Goal: Task Accomplishment & Management: Use online tool/utility

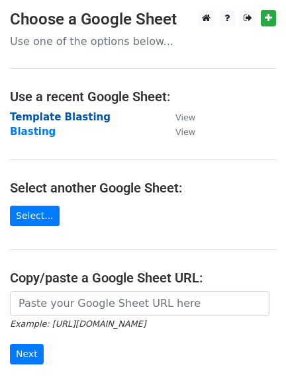
click at [64, 118] on strong "Template Blasting" at bounding box center [60, 117] width 101 height 12
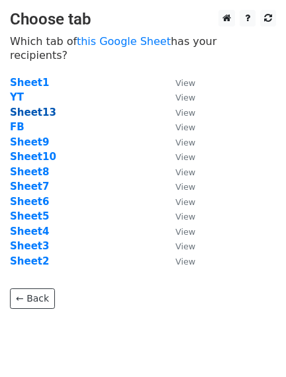
click at [34, 107] on strong "Sheet13" at bounding box center [33, 113] width 46 height 12
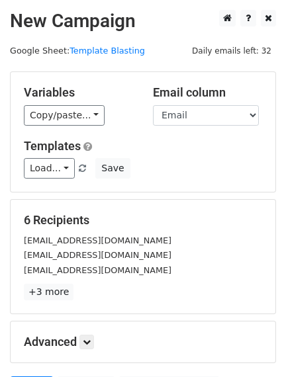
scroll to position [82, 0]
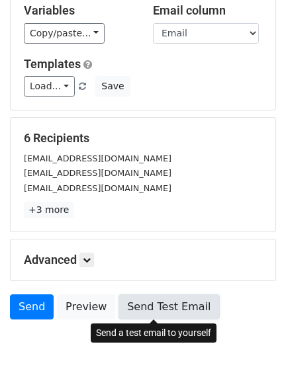
click at [161, 300] on link "Send Test Email" at bounding box center [168, 306] width 101 height 25
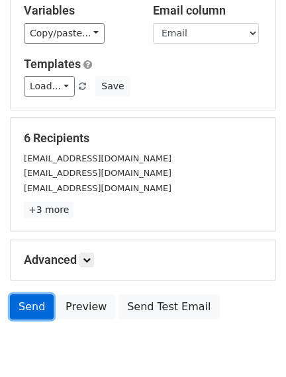
click at [21, 308] on link "Send" at bounding box center [32, 306] width 44 height 25
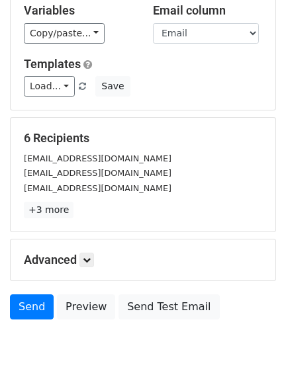
scroll to position [0, 0]
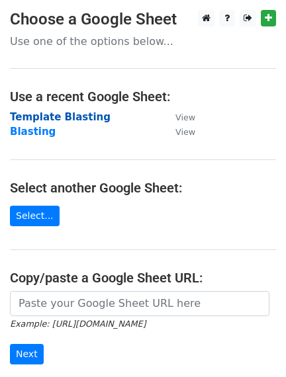
click at [64, 121] on strong "Template Blasting" at bounding box center [60, 117] width 101 height 12
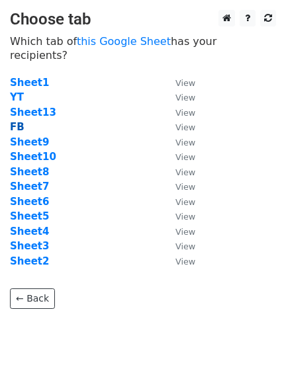
click at [18, 121] on strong "FB" at bounding box center [17, 127] width 15 height 12
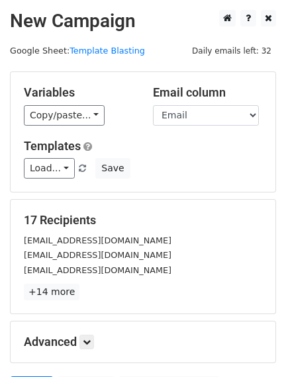
scroll to position [82, 0]
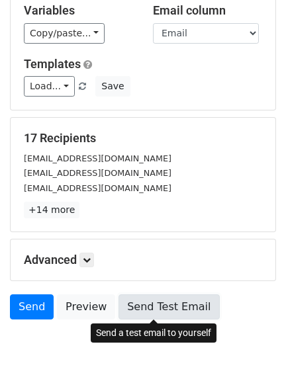
click at [174, 305] on link "Send Test Email" at bounding box center [168, 306] width 101 height 25
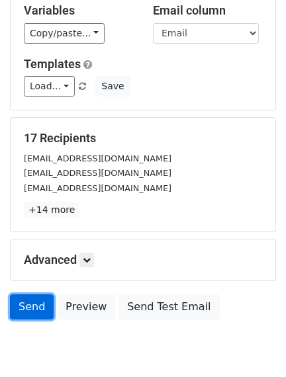
click at [34, 306] on link "Send" at bounding box center [32, 306] width 44 height 25
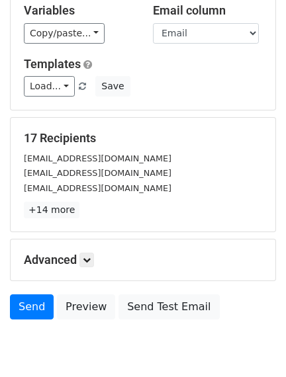
scroll to position [0, 0]
